Goal: Task Accomplishment & Management: Use online tool/utility

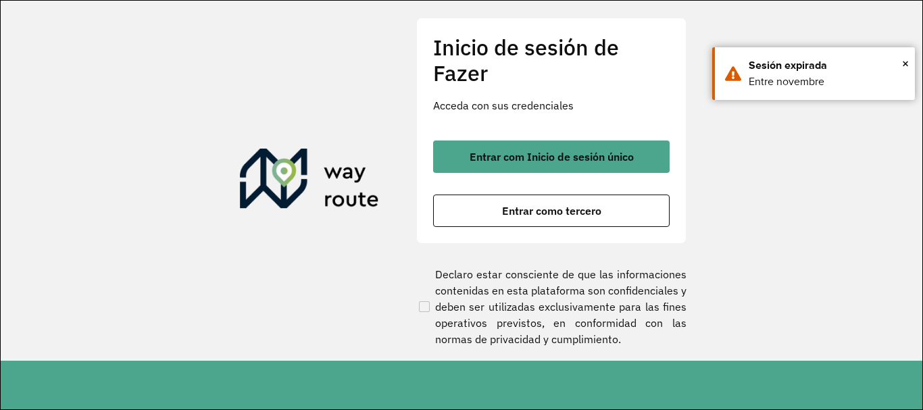
scroll to position [936, 0]
click at [511, 193] on div "Entrar com Inicio de sesión único Entrar como tercero" at bounding box center [551, 184] width 237 height 86
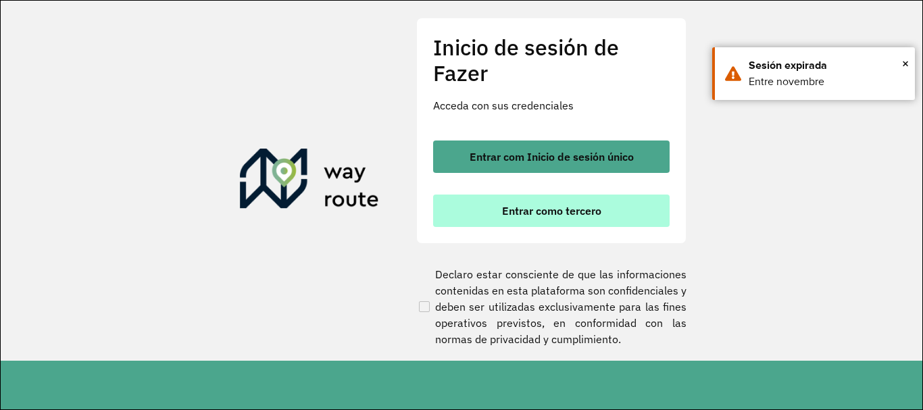
click at [511, 214] on font "Entrar como tercero" at bounding box center [551, 211] width 99 height 14
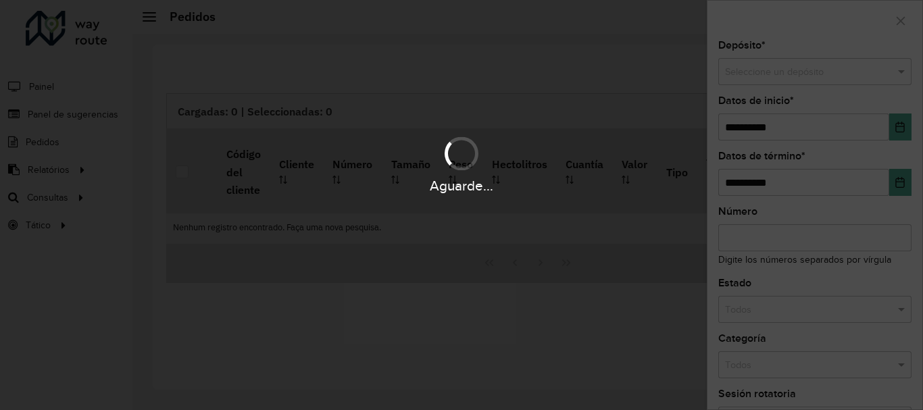
scroll to position [936, 0]
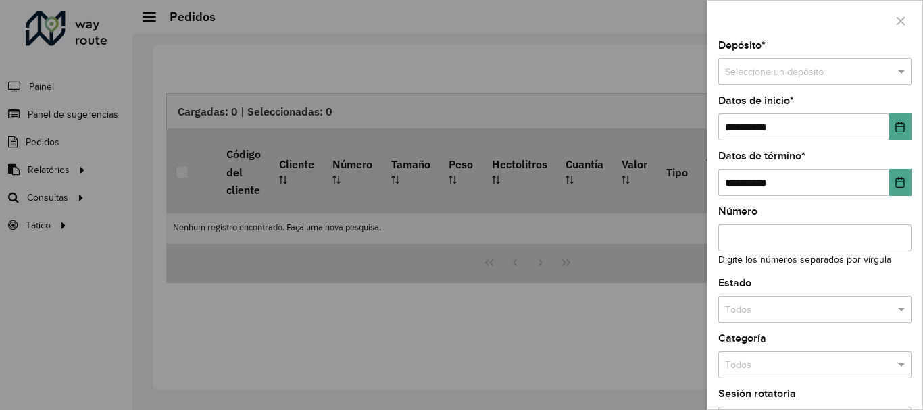
click at [49, 198] on div at bounding box center [461, 205] width 923 height 410
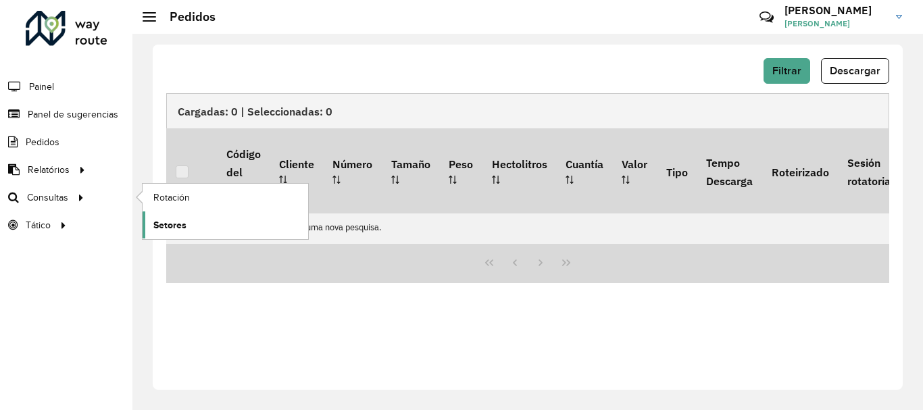
click at [172, 222] on font "Setores" at bounding box center [169, 225] width 33 height 11
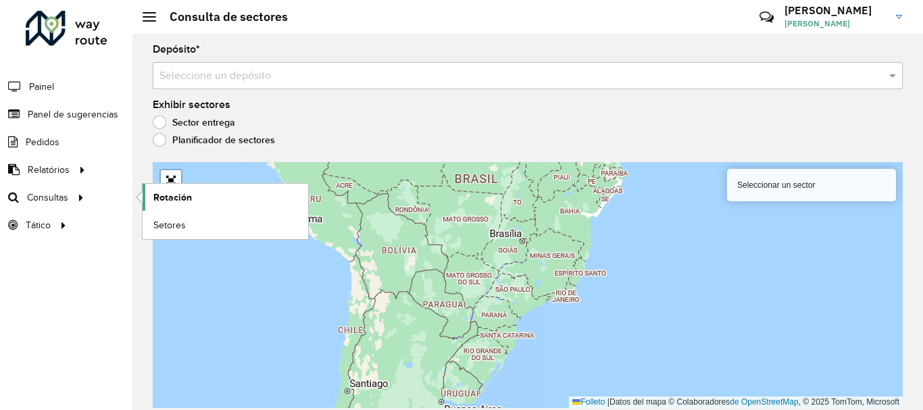
click at [172, 201] on font "Rotación" at bounding box center [172, 197] width 39 height 11
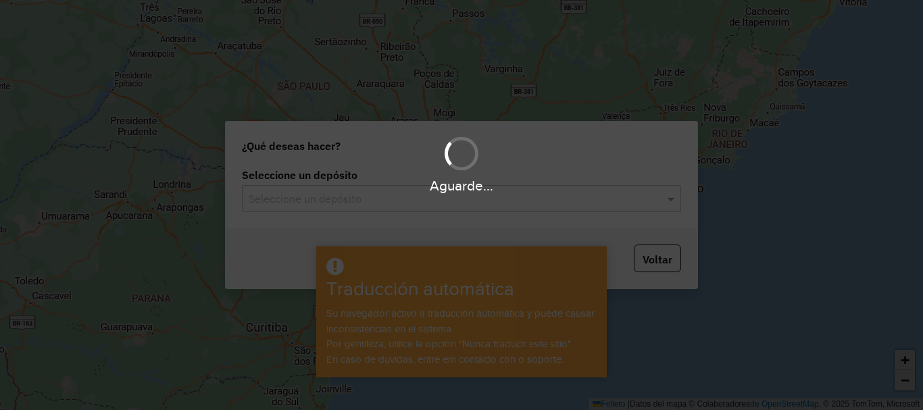
scroll to position [936, 0]
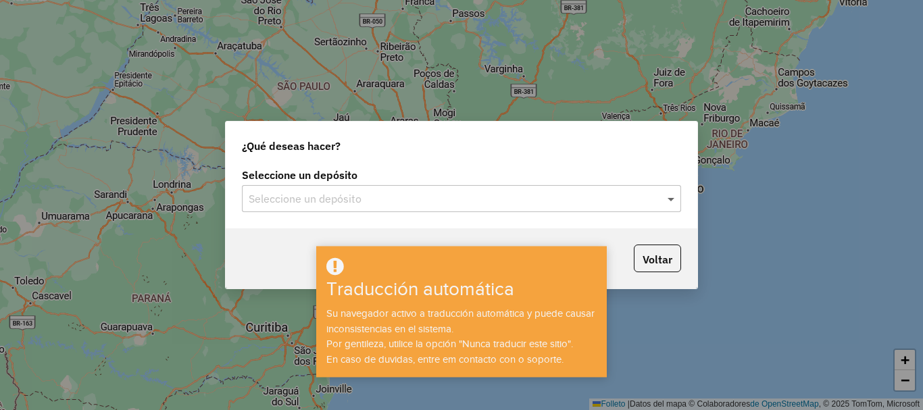
click at [673, 200] on span at bounding box center [672, 199] width 17 height 16
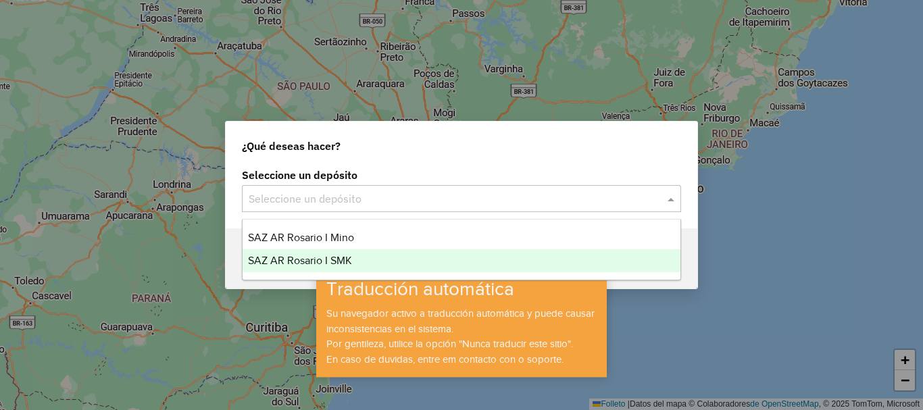
click at [328, 257] on font "SAZ AR Rosario I SMK" at bounding box center [300, 260] width 104 height 11
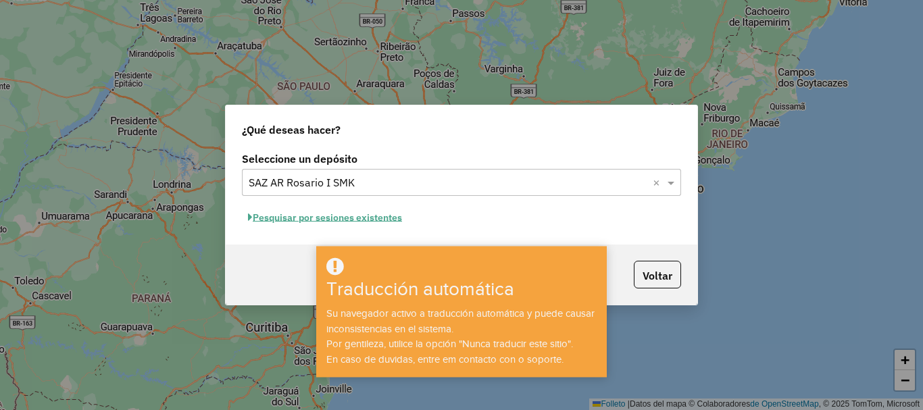
click at [349, 222] on font "Pesquisar por sesiones existentes" at bounding box center [327, 218] width 149 height 12
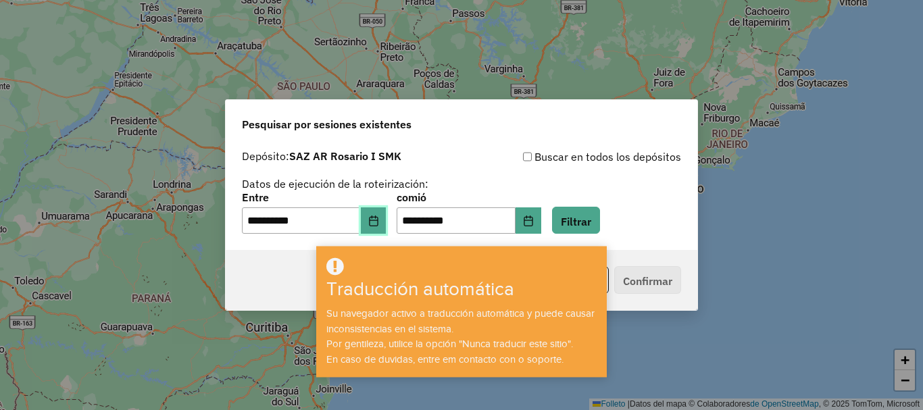
click at [378, 220] on icon "Elija fecha" at bounding box center [373, 221] width 9 height 11
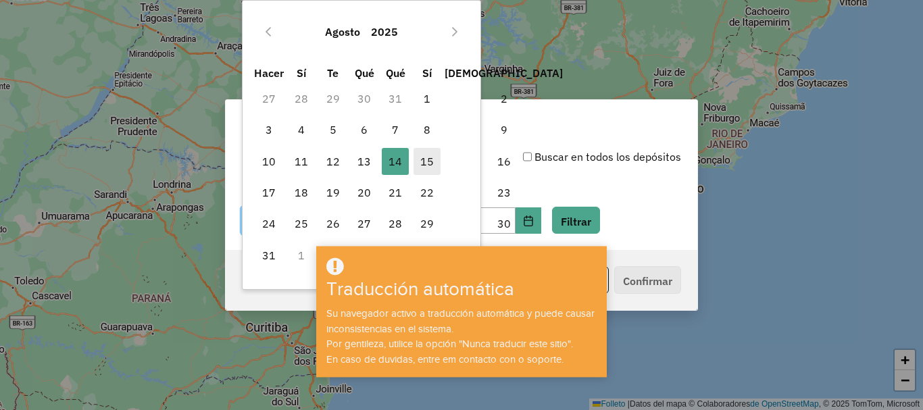
click at [431, 158] on font "15" at bounding box center [427, 162] width 14 height 14
type input "**********"
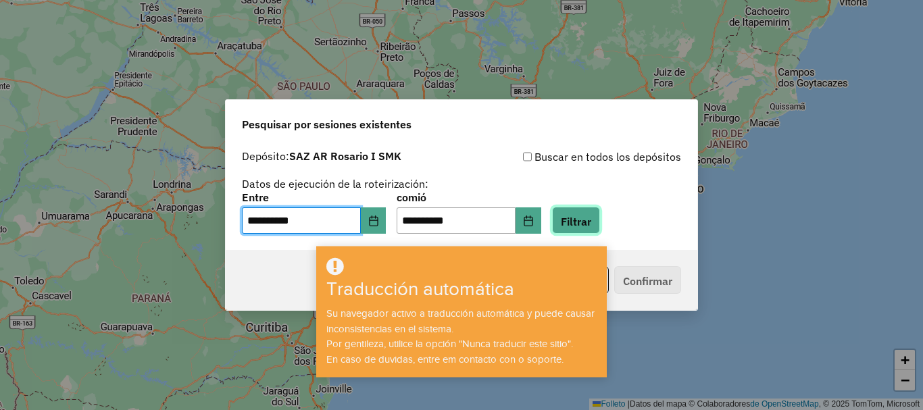
click at [591, 217] on font "Filtrar" at bounding box center [576, 221] width 30 height 14
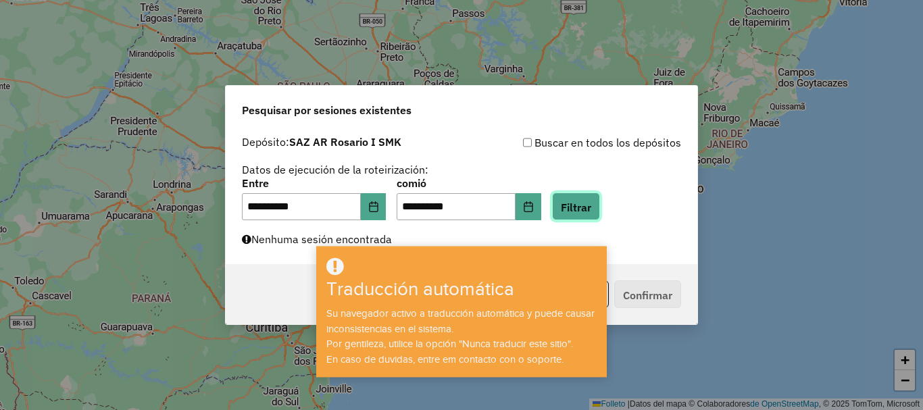
click at [591, 208] on font "Filtrar" at bounding box center [576, 208] width 30 height 14
click at [591, 203] on font "Filtrar" at bounding box center [576, 208] width 30 height 14
click at [591, 208] on font "Filtrar" at bounding box center [576, 208] width 30 height 14
click at [591, 201] on font "Filtrar" at bounding box center [576, 208] width 30 height 14
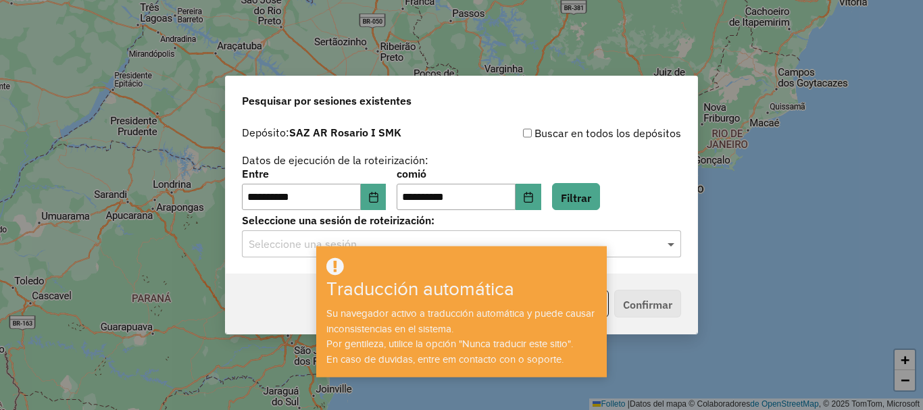
click at [674, 243] on span at bounding box center [672, 244] width 17 height 16
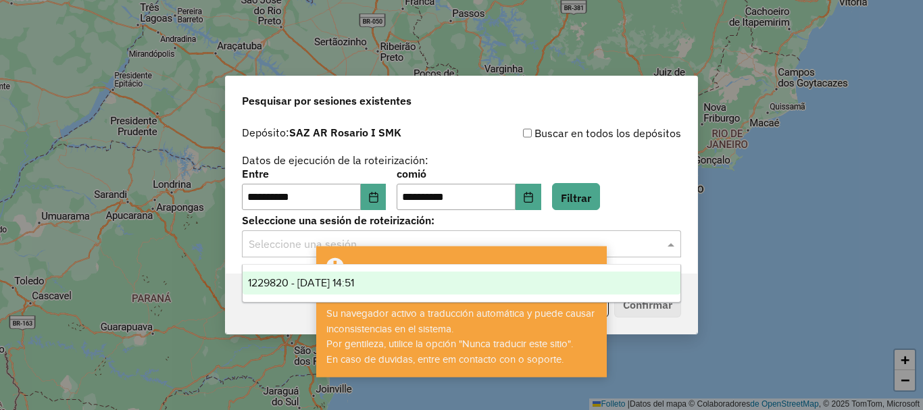
click at [334, 281] on font "1229820 - 15/08/2025 14:51" at bounding box center [301, 282] width 106 height 11
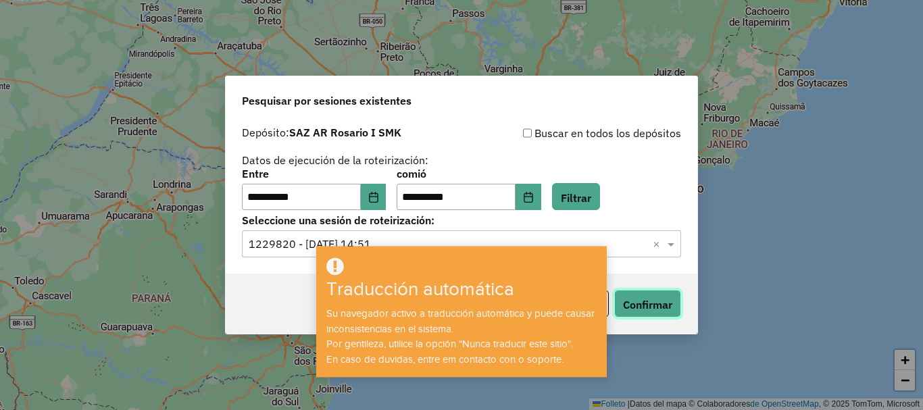
click at [652, 299] on font "Confirmar" at bounding box center [647, 305] width 49 height 14
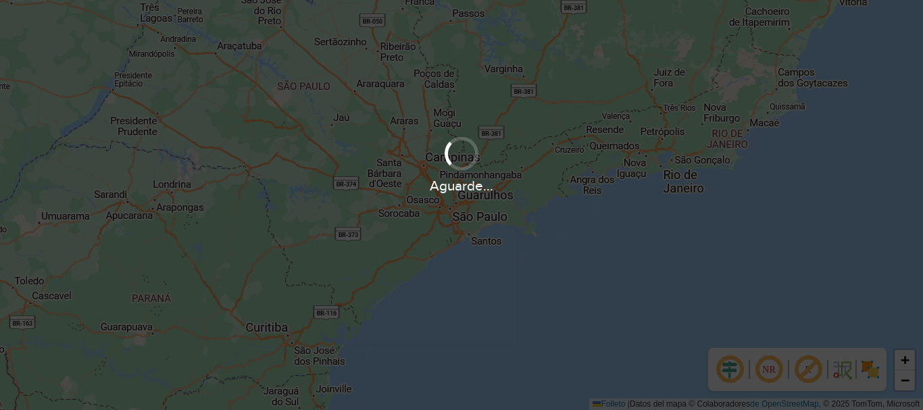
scroll to position [936, 0]
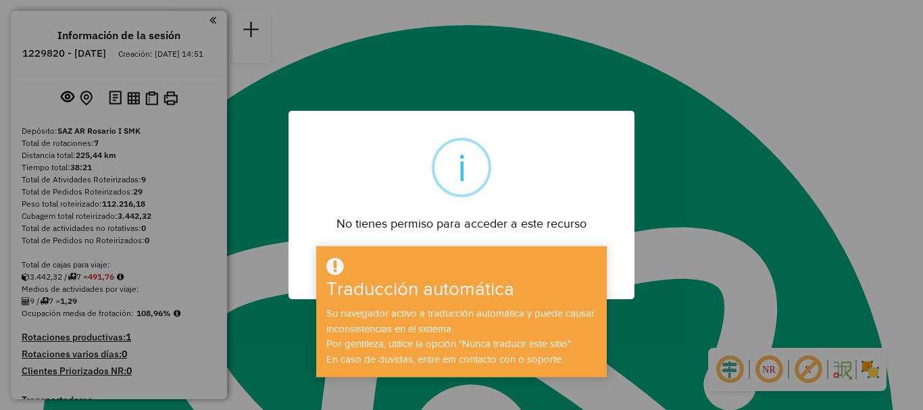
click at [471, 268] on div at bounding box center [461, 267] width 287 height 22
click at [499, 229] on font "No tienes permiso para acceder a este recurso" at bounding box center [462, 224] width 250 height 14
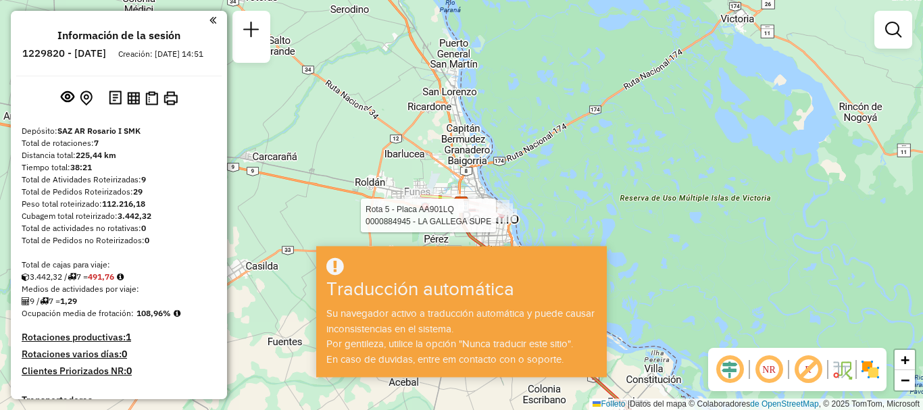
click at [503, 222] on div at bounding box center [500, 216] width 34 height 14
select select "**********"
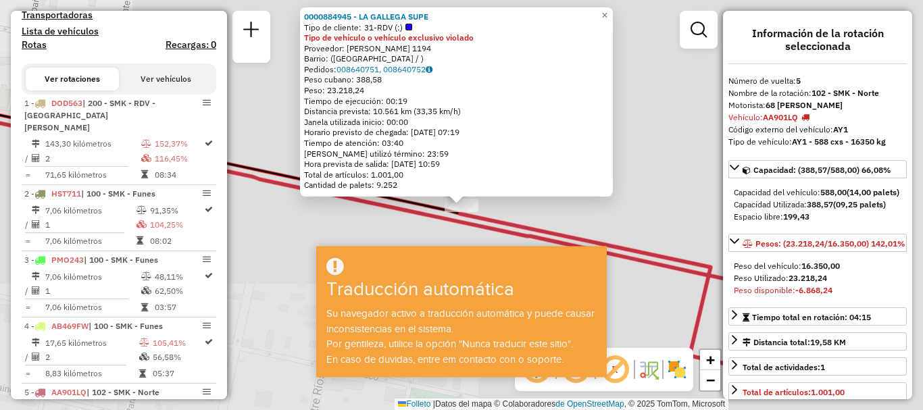
scroll to position [604, 0]
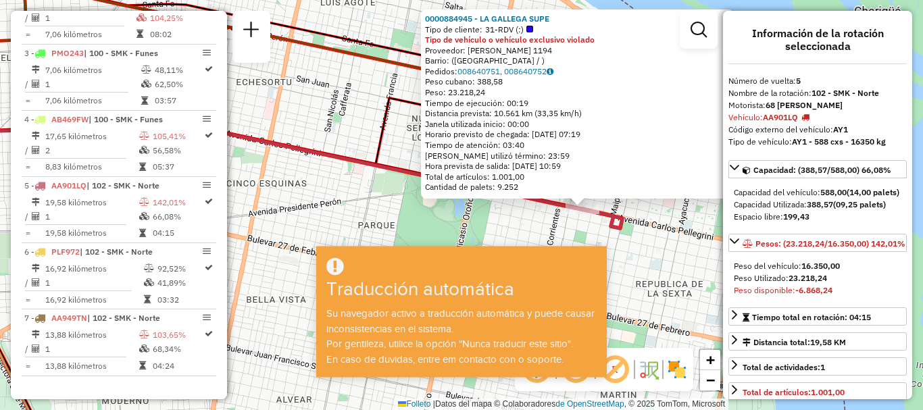
click at [638, 232] on div "0000884945 - LA GALLEGA SUPE Tipo de cliente: 31-RDV (:) Tipo de vehículo o veh…" at bounding box center [461, 205] width 923 height 410
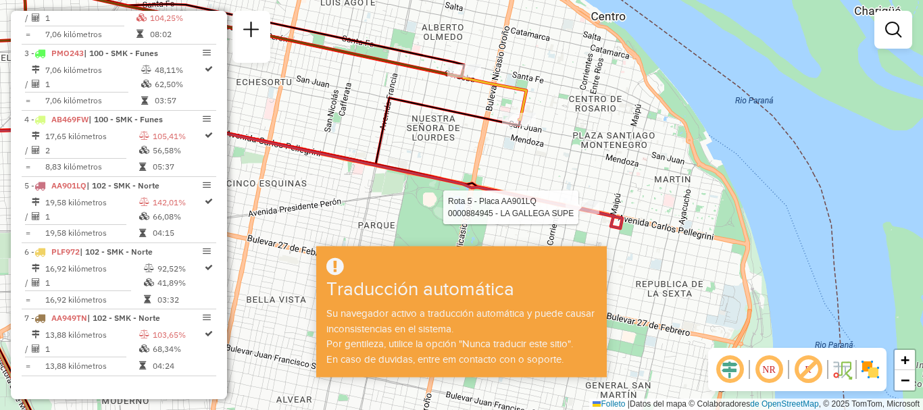
select select "**********"
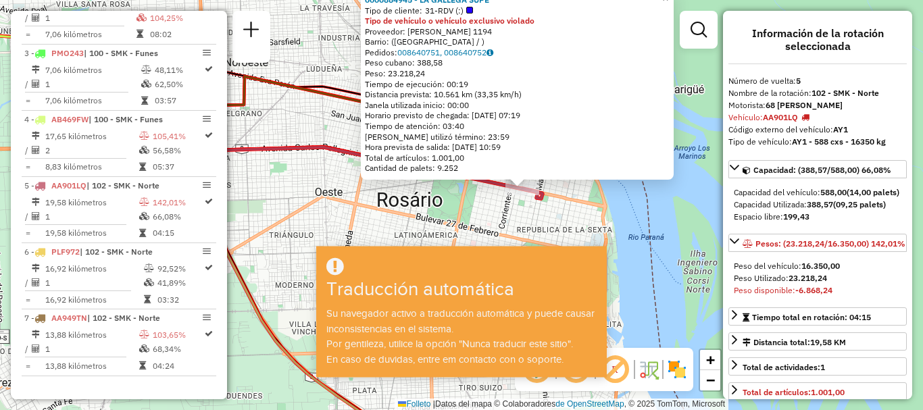
click at [555, 228] on div "0000884945 - LA GALLEGA SUPE Tipo de cliente: 31-RDV (:) Tipo de vehículo o veh…" at bounding box center [461, 205] width 923 height 410
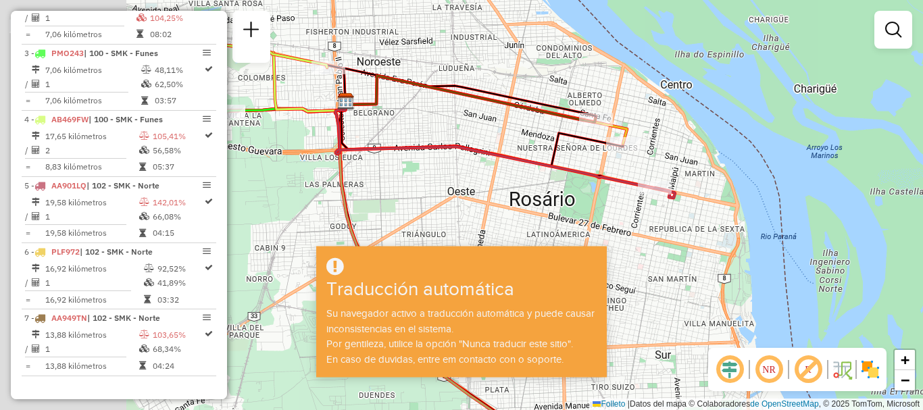
drag, startPoint x: 524, startPoint y: 219, endPoint x: 656, endPoint y: 218, distance: 132.5
click at [656, 218] on div "Janela de atención Grado de atención Capacidad Transportadoras Vehículos Client…" at bounding box center [461, 205] width 923 height 410
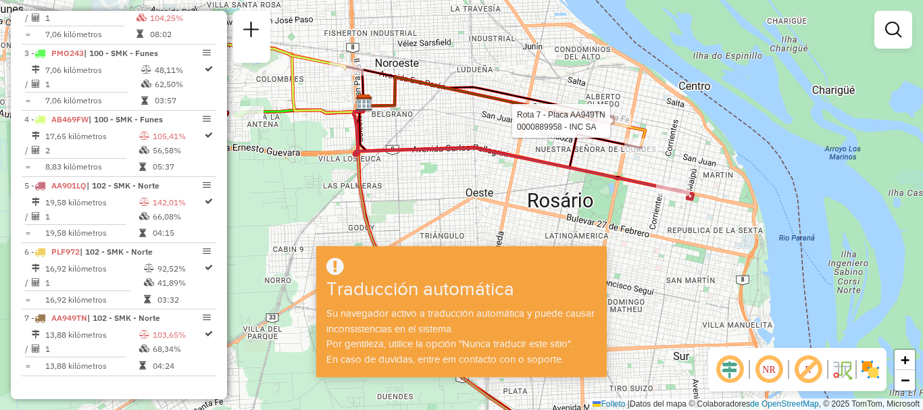
select select "**********"
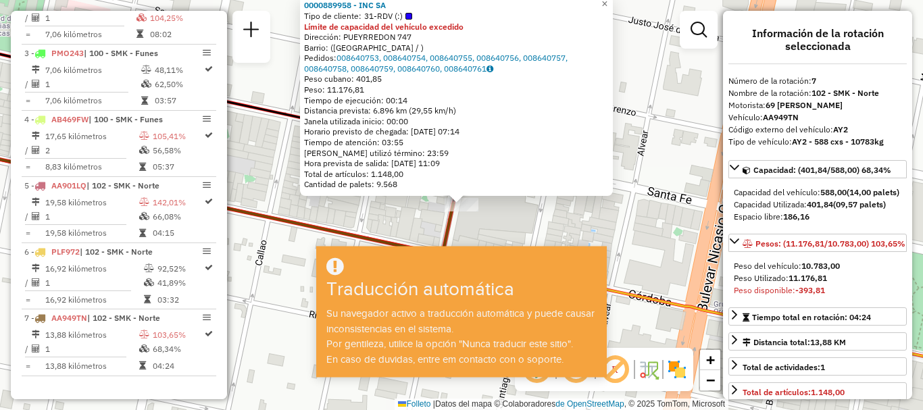
click at [609, 210] on div "0000889958 - INC SA Tipo de cliente: 31-RDV (:) Límite de capacidad del vehícul…" at bounding box center [461, 205] width 923 height 410
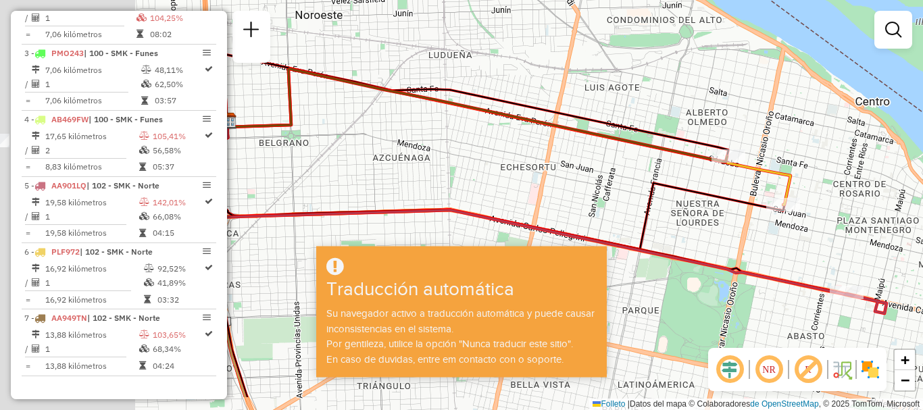
drag, startPoint x: 555, startPoint y: 134, endPoint x: 583, endPoint y: 124, distance: 30.4
click at [583, 124] on icon at bounding box center [509, 137] width 564 height 136
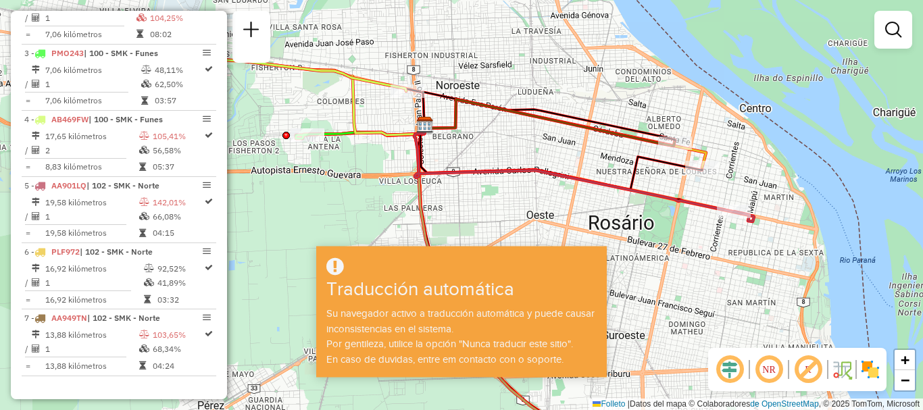
click at [671, 136] on icon at bounding box center [549, 122] width 250 height 47
select select "**********"
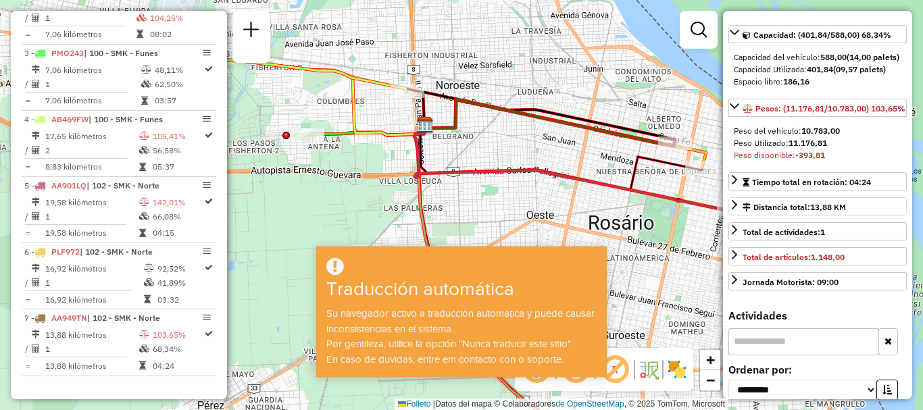
scroll to position [203, 0]
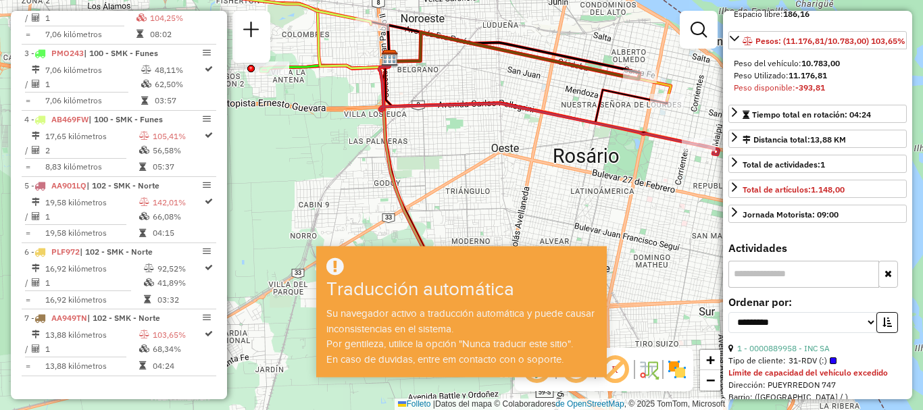
drag, startPoint x: 597, startPoint y: 124, endPoint x: 565, endPoint y: 68, distance: 65.0
click at [567, 70] on icon at bounding box center [549, 106] width 340 height 97
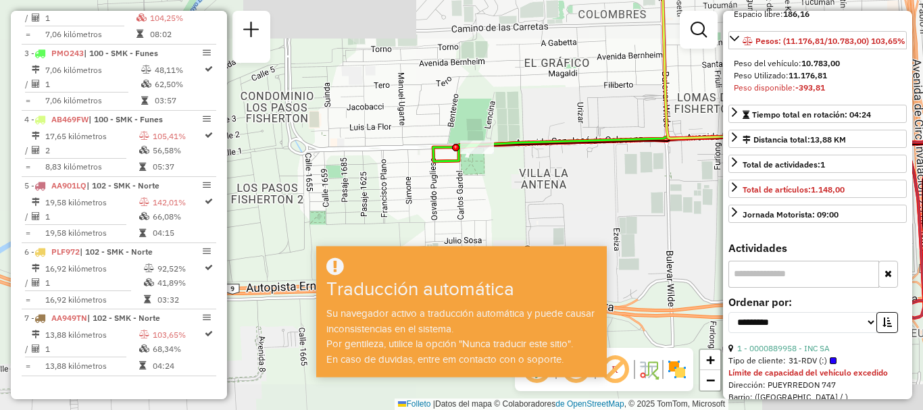
drag, startPoint x: 562, startPoint y: 186, endPoint x: 437, endPoint y: 39, distance: 193.2
click at [437, 39] on div "Janela de atención Grado de atención Capacidad Transportadoras Vehículos Client…" at bounding box center [461, 205] width 923 height 410
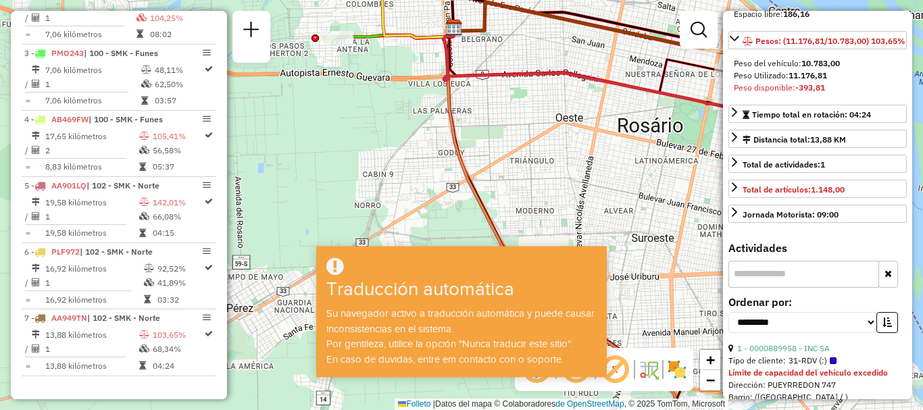
drag, startPoint x: 514, startPoint y: 89, endPoint x: 376, endPoint y: 59, distance: 141.7
click at [389, 61] on div "Janela de atención Grado de atención Capacidad Transportadoras Vehículos Client…" at bounding box center [461, 205] width 923 height 410
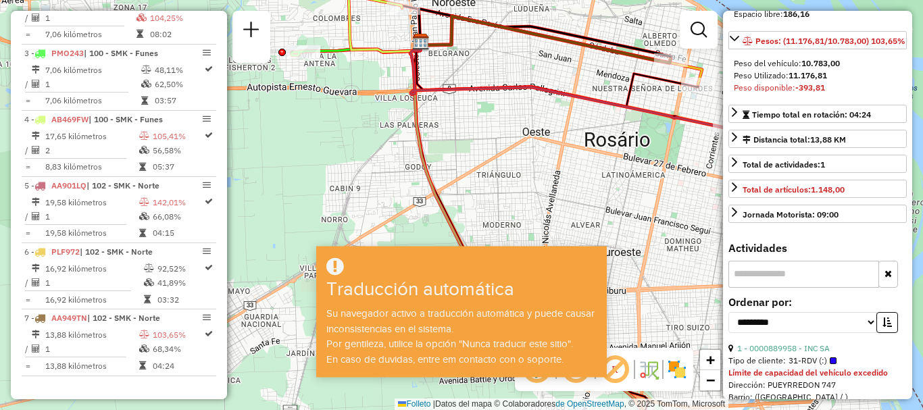
drag, startPoint x: 430, startPoint y: 53, endPoint x: 438, endPoint y: 150, distance: 97.6
click at [438, 150] on div "Janela de atención Grado de atención Capacidad Transportadoras Vehículos Client…" at bounding box center [461, 205] width 923 height 410
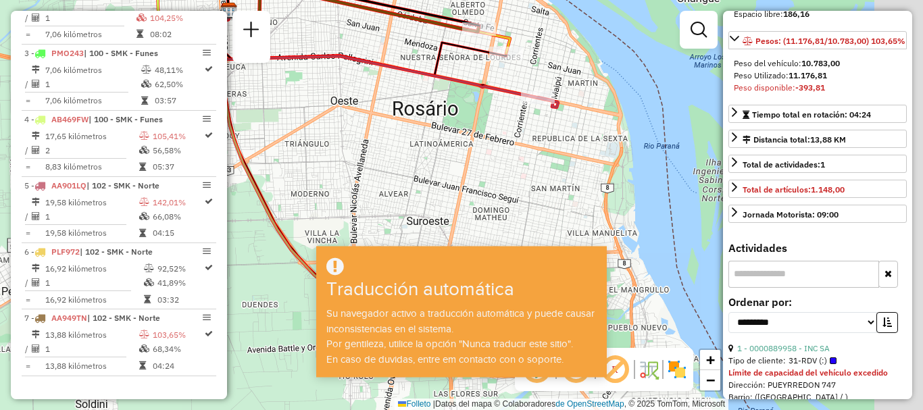
drag, startPoint x: 578, startPoint y: 176, endPoint x: 378, endPoint y: 60, distance: 231.0
click at [378, 60] on icon at bounding box center [388, 59] width 340 height 97
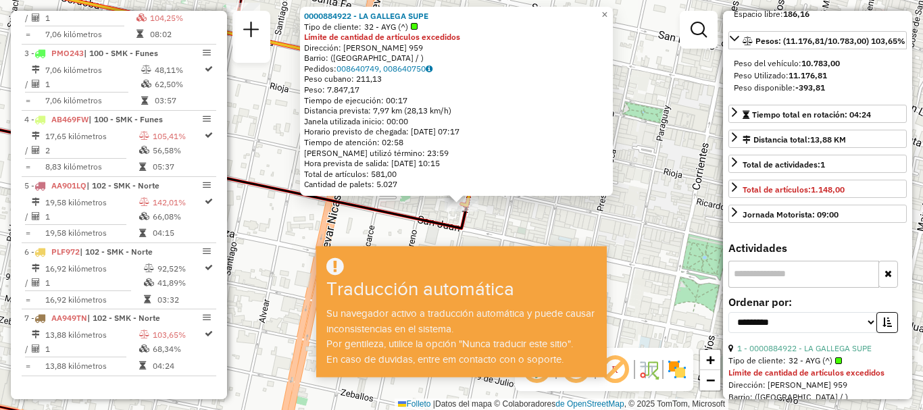
click at [639, 139] on div "0000884922 - LA GALLEGA SUPE Tipo de cliente: 32 - AYG (^) Límite de cantidad d…" at bounding box center [461, 205] width 923 height 410
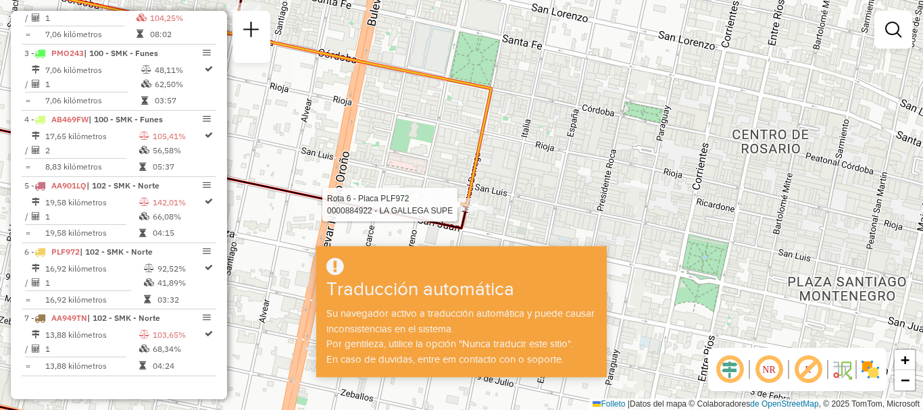
select select "**********"
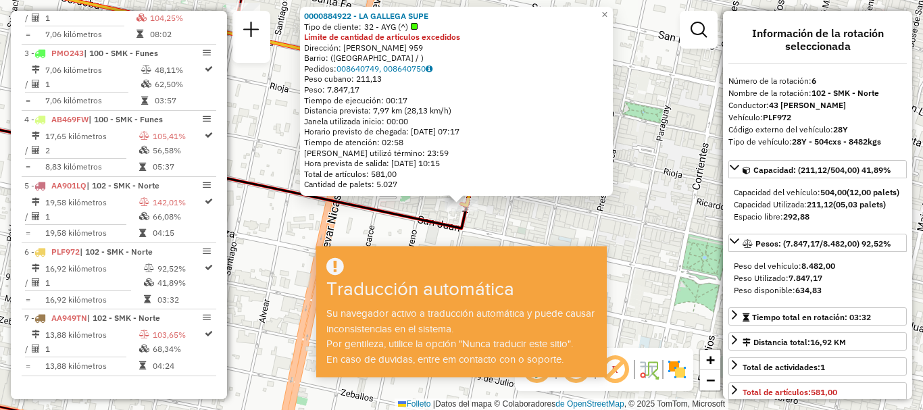
click at [495, 219] on div "0000884922 - LA GALLEGA SUPE Tipo de cliente: 32 - AYG (^) Límite de cantidad d…" at bounding box center [461, 205] width 923 height 410
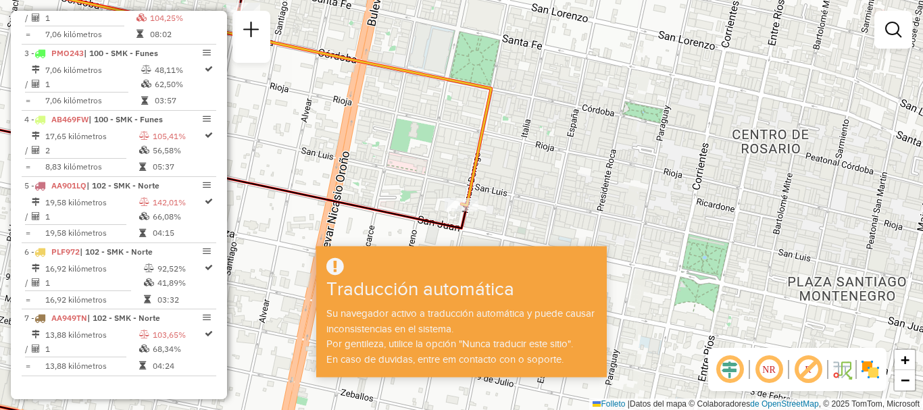
click at [405, 151] on div "Janela de atención Grado de atención Capacidad Transportadoras Vehículos Client…" at bounding box center [461, 205] width 923 height 410
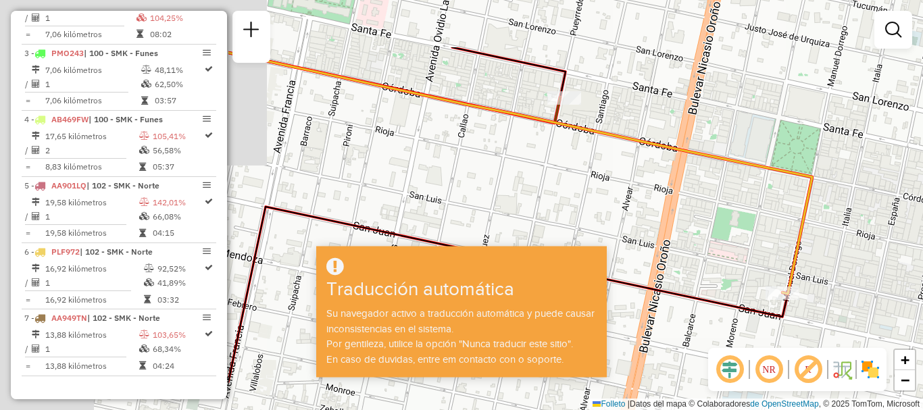
drag, startPoint x: 304, startPoint y: 122, endPoint x: 628, endPoint y: 221, distance: 339.0
click at [631, 220] on div "Janela de atención Grado de atención Capacidad Transportadoras Vehículos Client…" at bounding box center [461, 205] width 923 height 410
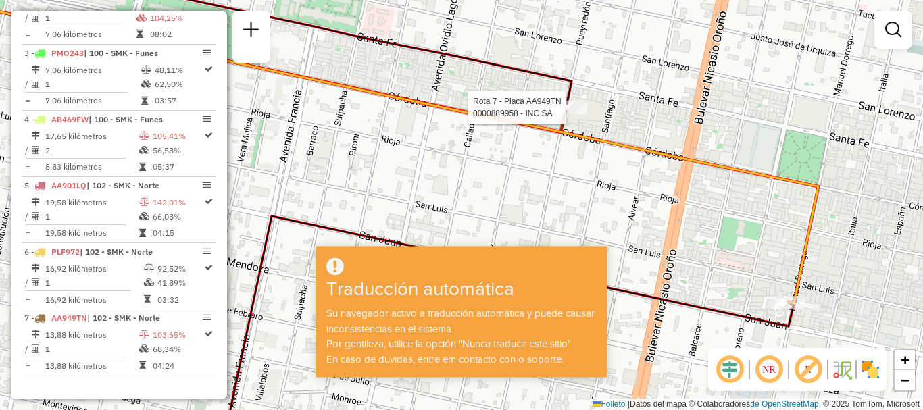
select select "**********"
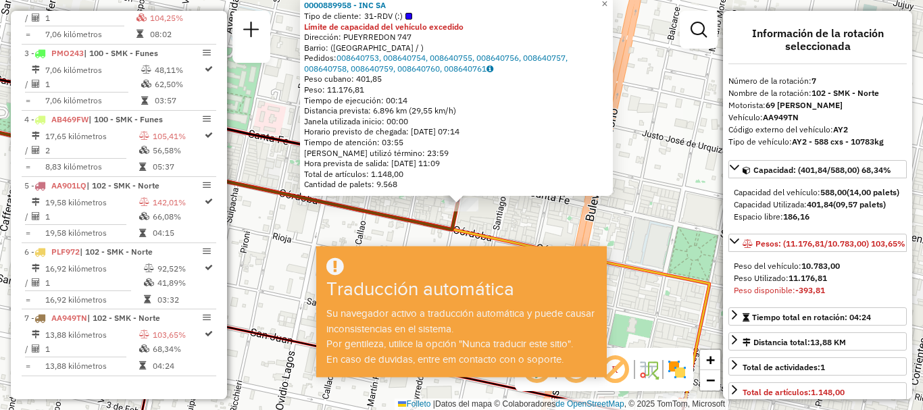
click at [610, 238] on div "0000889958 - INC SA Tipo de cliente: 31-RDV (:) Límite de capacidad del vehícul…" at bounding box center [461, 205] width 923 height 410
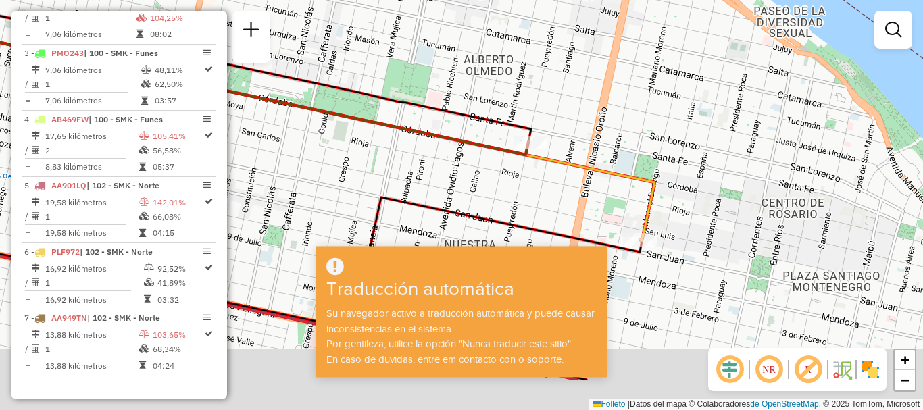
drag, startPoint x: 574, startPoint y: 135, endPoint x: 572, endPoint y: 0, distance: 135.2
click at [572, 1] on div "Janela de atención Grado de atención Capacidad Transportadoras Vehículos Client…" at bounding box center [461, 205] width 923 height 410
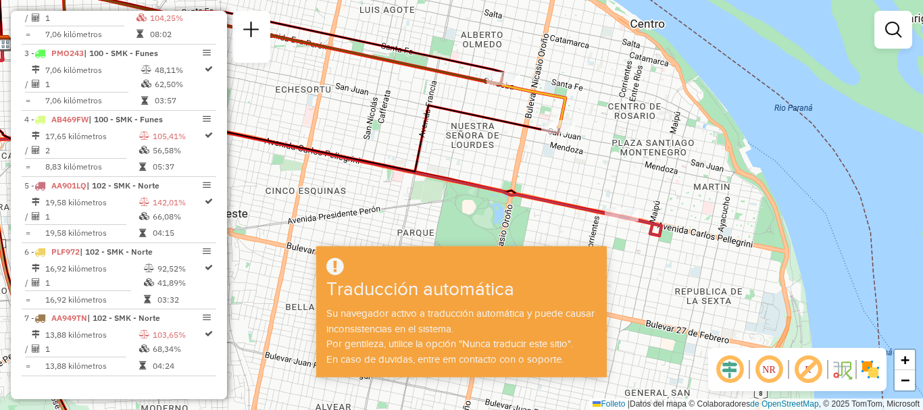
click at [674, 284] on div "Janela de atención Grado de atención Capacidad Transportadoras Vehículos Client…" at bounding box center [461, 205] width 923 height 410
click at [432, 199] on div "Janela de atención Grado de atención Capacidad Transportadoras Vehículos Client…" at bounding box center [461, 205] width 923 height 410
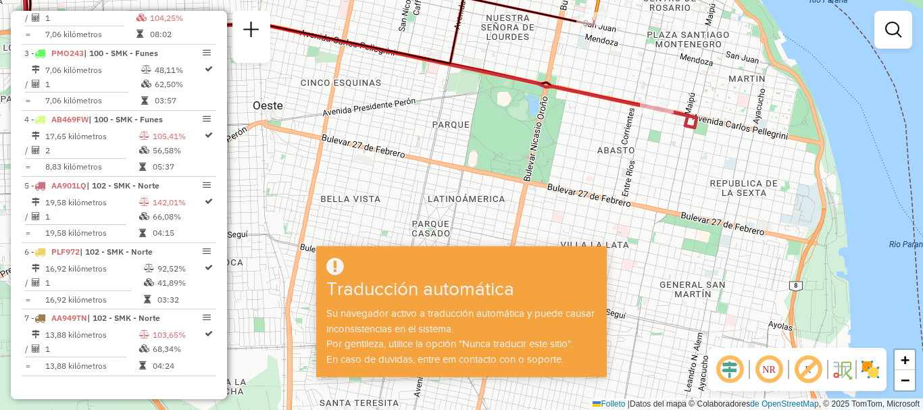
drag, startPoint x: 387, startPoint y: 184, endPoint x: 425, endPoint y: 72, distance: 117.7
click at [425, 72] on div "Janela de atención Grado de atención Capacidad Transportadoras Vehículos Client…" at bounding box center [461, 205] width 923 height 410
